Goal: Transaction & Acquisition: Purchase product/service

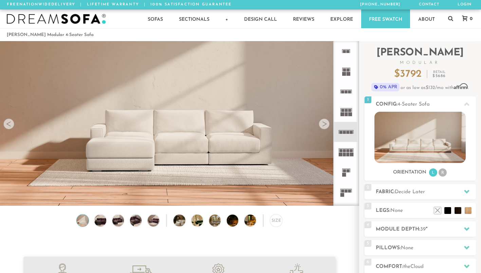
click at [351, 130] on icon at bounding box center [346, 132] width 20 height 20
click at [324, 128] on div at bounding box center [324, 124] width 11 height 11
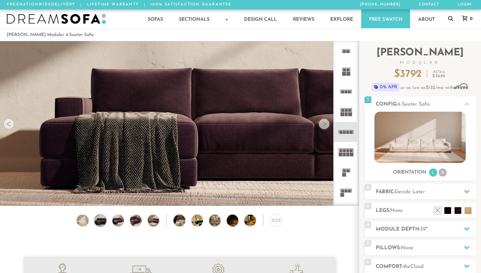
click at [324, 128] on div at bounding box center [324, 124] width 11 height 11
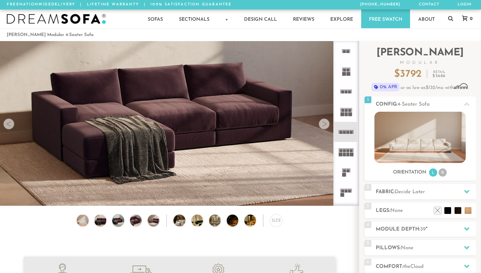
click at [324, 128] on div at bounding box center [324, 124] width 11 height 11
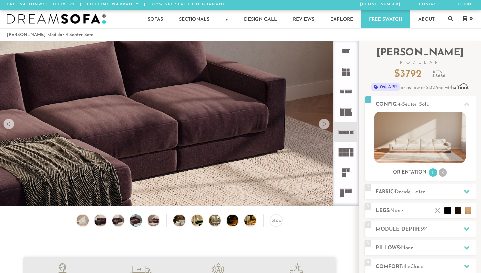
click at [324, 128] on div at bounding box center [324, 124] width 11 height 11
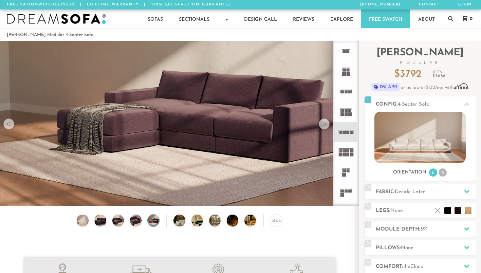
click at [324, 128] on div at bounding box center [324, 124] width 11 height 11
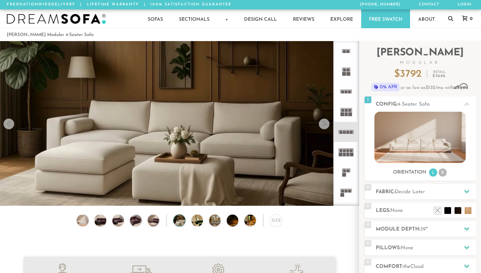
click at [324, 128] on div at bounding box center [324, 124] width 11 height 11
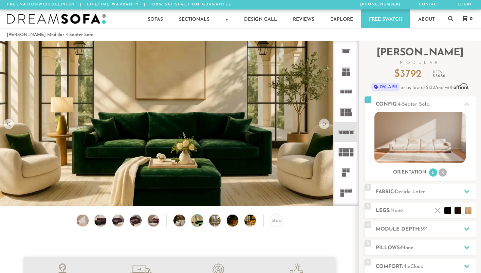
click at [324, 128] on div at bounding box center [324, 124] width 11 height 11
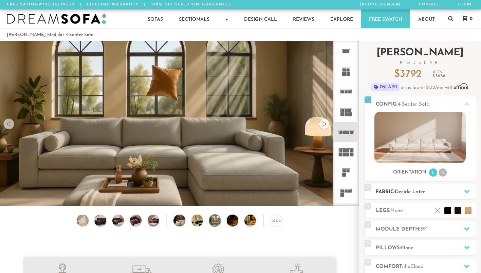
click at [468, 192] on icon at bounding box center [466, 192] width 5 height 4
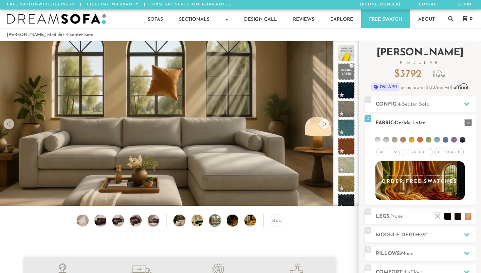
click at [453, 139] on li at bounding box center [454, 140] width 6 height 6
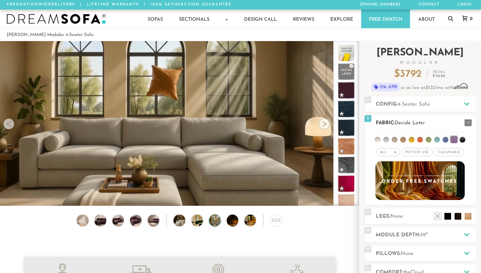
click at [415, 154] on span "Pet/Kid Use x" at bounding box center [417, 152] width 31 height 8
click at [448, 152] on span "Cleanable x" at bounding box center [451, 152] width 29 height 8
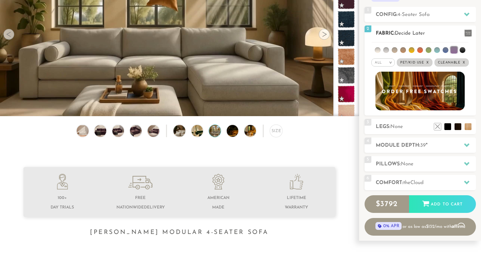
scroll to position [91, 0]
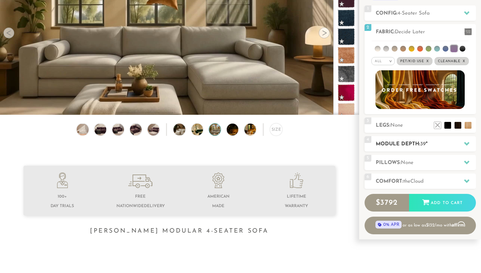
click at [467, 145] on icon at bounding box center [466, 144] width 5 height 4
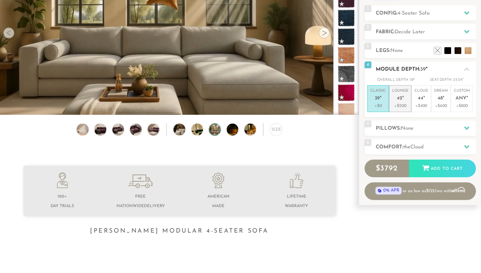
click at [401, 107] on p "+$200" at bounding box center [400, 106] width 16 height 6
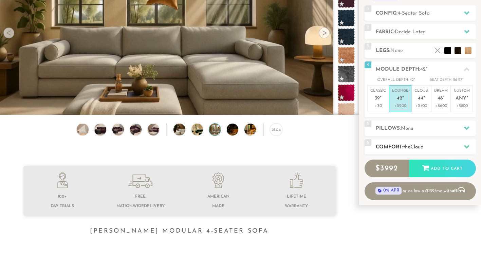
click at [465, 149] on div at bounding box center [467, 147] width 14 height 14
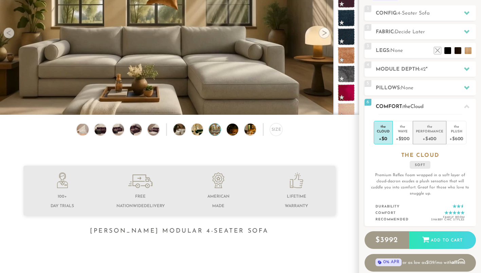
click at [429, 136] on div "+$400" at bounding box center [430, 139] width 28 height 10
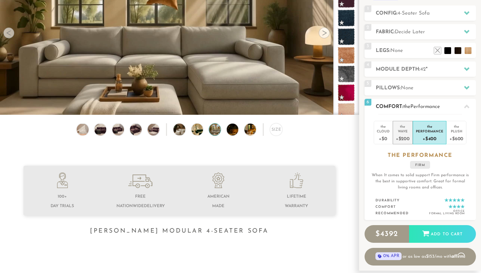
click at [407, 134] on div "+$200" at bounding box center [403, 139] width 14 height 10
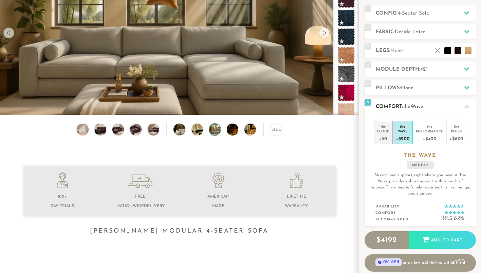
click at [384, 135] on div "+$0" at bounding box center [383, 139] width 13 height 10
click at [402, 141] on div "+$200" at bounding box center [403, 139] width 14 height 10
click at [387, 140] on div "+$0" at bounding box center [383, 139] width 13 height 10
click at [467, 88] on icon at bounding box center [466, 88] width 5 height 4
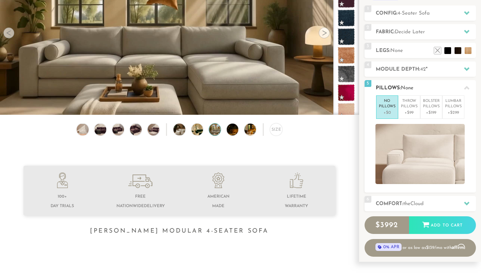
click at [467, 88] on icon at bounding box center [466, 88] width 5 height 4
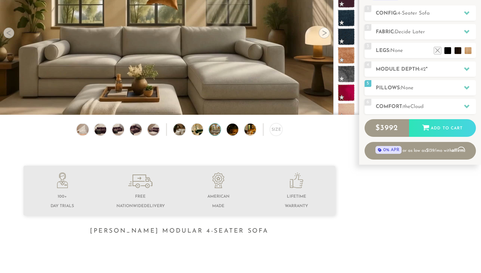
click at [235, 196] on li "American Made" at bounding box center [218, 192] width 78 height 38
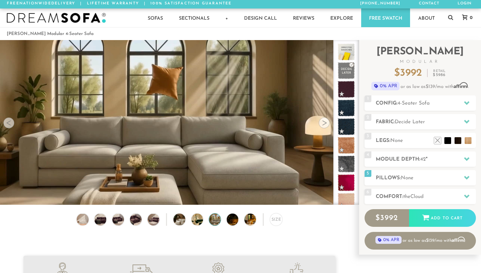
scroll to position [1, 0]
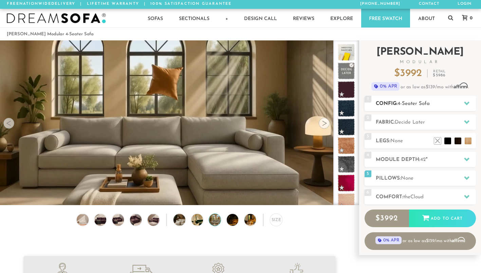
click at [466, 102] on icon at bounding box center [466, 104] width 5 height 4
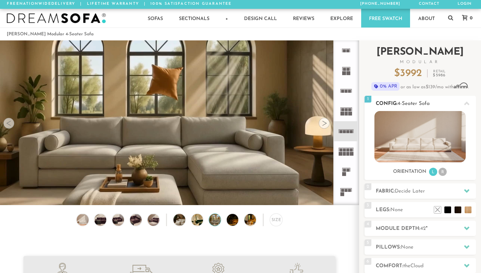
click at [467, 103] on icon at bounding box center [466, 104] width 5 height 4
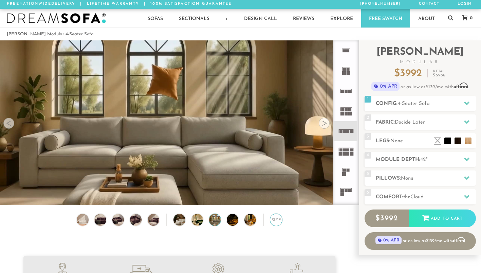
click at [276, 223] on div "Size" at bounding box center [276, 220] width 12 height 12
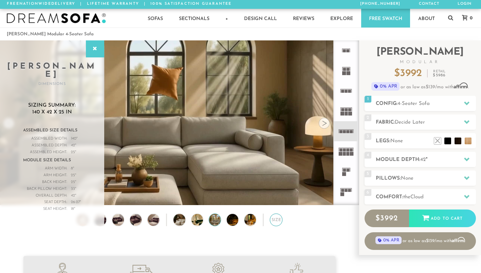
click at [276, 223] on div "Size" at bounding box center [276, 220] width 12 height 12
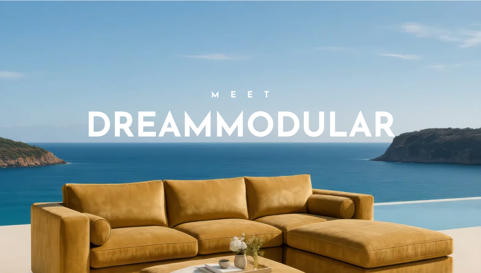
scroll to position [0, 0]
